Goal: Information Seeking & Learning: Learn about a topic

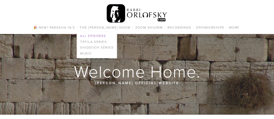
click at [100, 34] on link "All Episodes" at bounding box center [97, 36] width 40 height 6
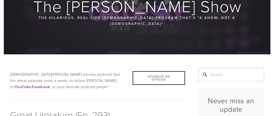
scroll to position [108, 0]
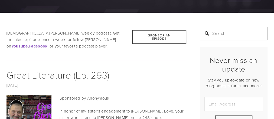
click at [239, 27] on input "Search" at bounding box center [234, 34] width 68 height 14
type input "ATBASH"
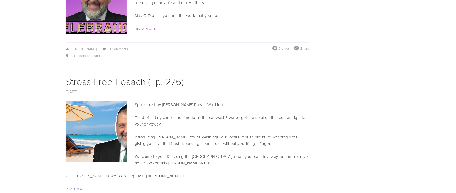
scroll to position [2877, 0]
click at [109, 102] on img at bounding box center [96, 132] width 108 height 61
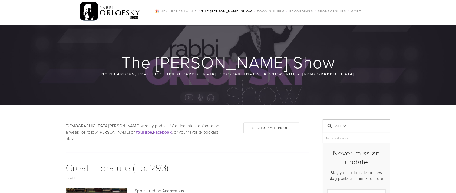
scroll to position [0, 0]
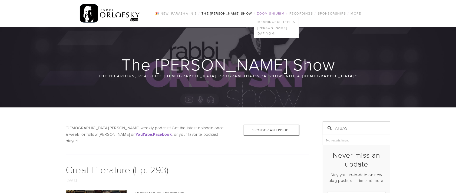
click at [273, 13] on link "Zoom Shiurim" at bounding box center [270, 13] width 31 height 7
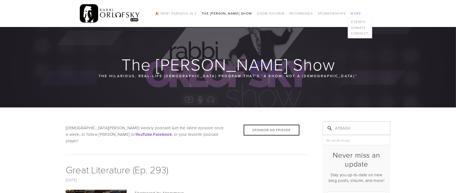
click at [273, 10] on link "More" at bounding box center [356, 13] width 14 height 7
click at [273, 14] on link "More" at bounding box center [356, 13] width 14 height 7
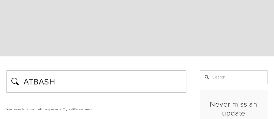
scroll to position [4, 0]
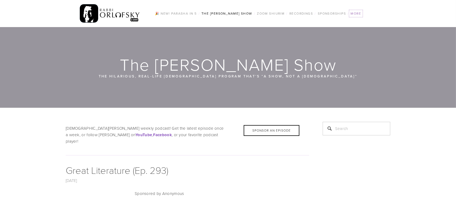
click at [356, 14] on link "More" at bounding box center [356, 13] width 14 height 7
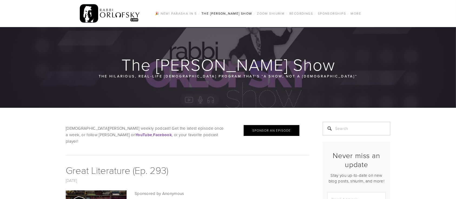
click at [277, 126] on div "Sponsor an Episode" at bounding box center [272, 130] width 56 height 11
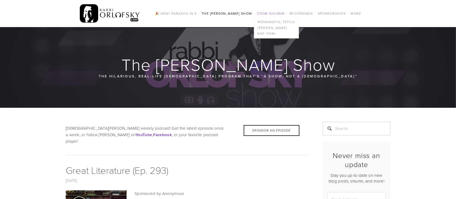
click at [279, 16] on link "Zoom Shiurim" at bounding box center [270, 13] width 31 height 7
click at [279, 24] on link "Meaningful Tefila" at bounding box center [276, 22] width 44 height 6
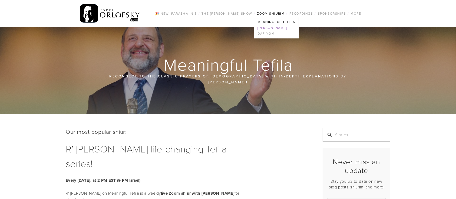
click at [279, 30] on link "[PERSON_NAME]" at bounding box center [276, 28] width 44 height 6
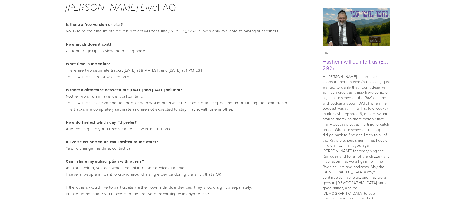
scroll to position [311, 0]
